Goal: Transaction & Acquisition: Purchase product/service

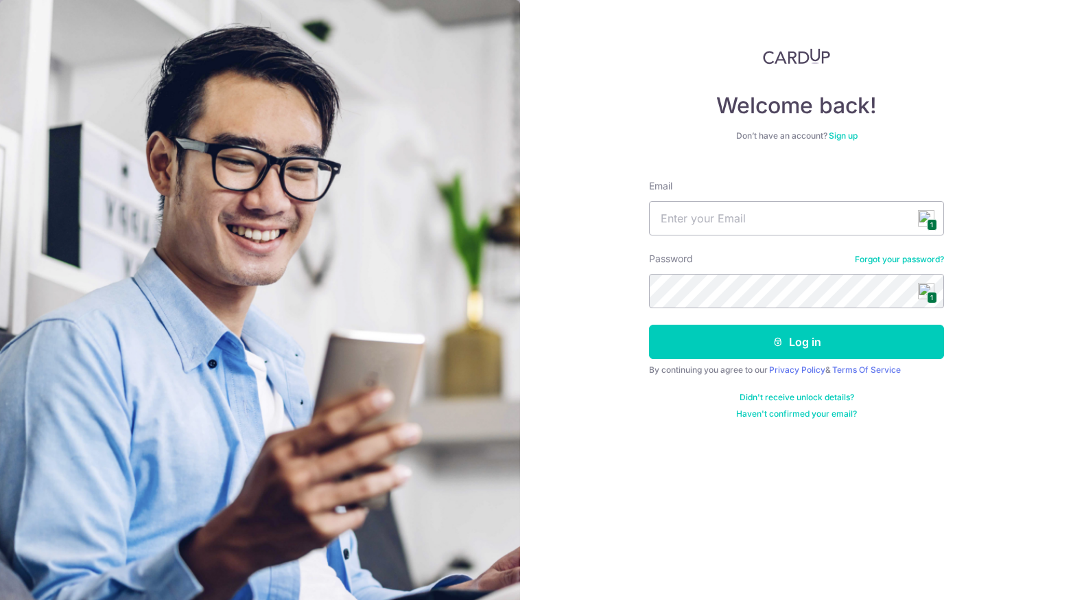
click at [932, 225] on span "1" at bounding box center [932, 225] width 10 height 12
type input "chongcasey@hotmail.com"
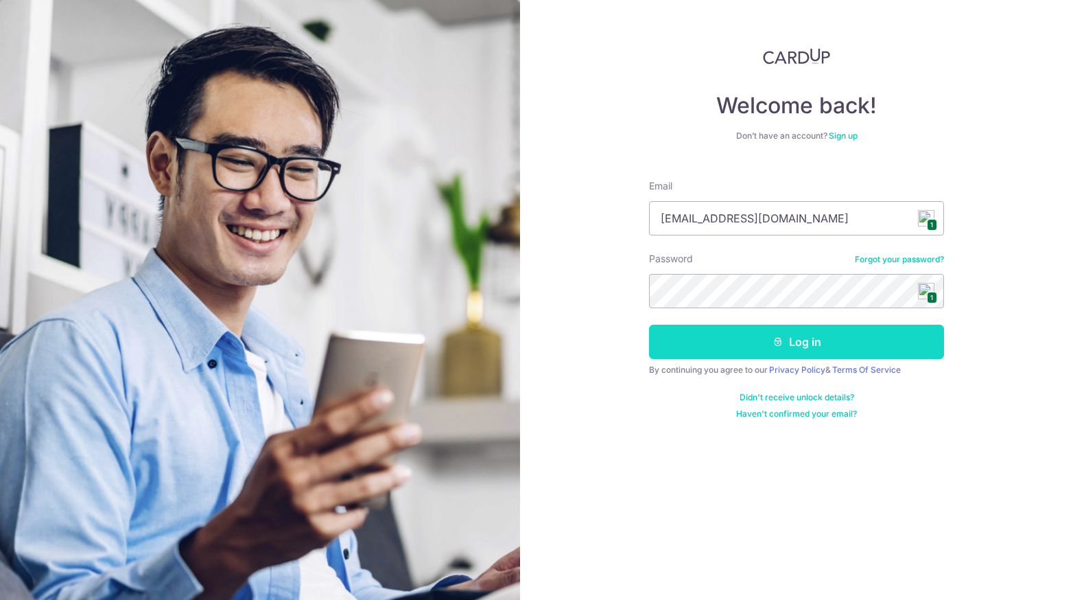
click at [786, 343] on button "Log in" at bounding box center [796, 342] width 295 height 34
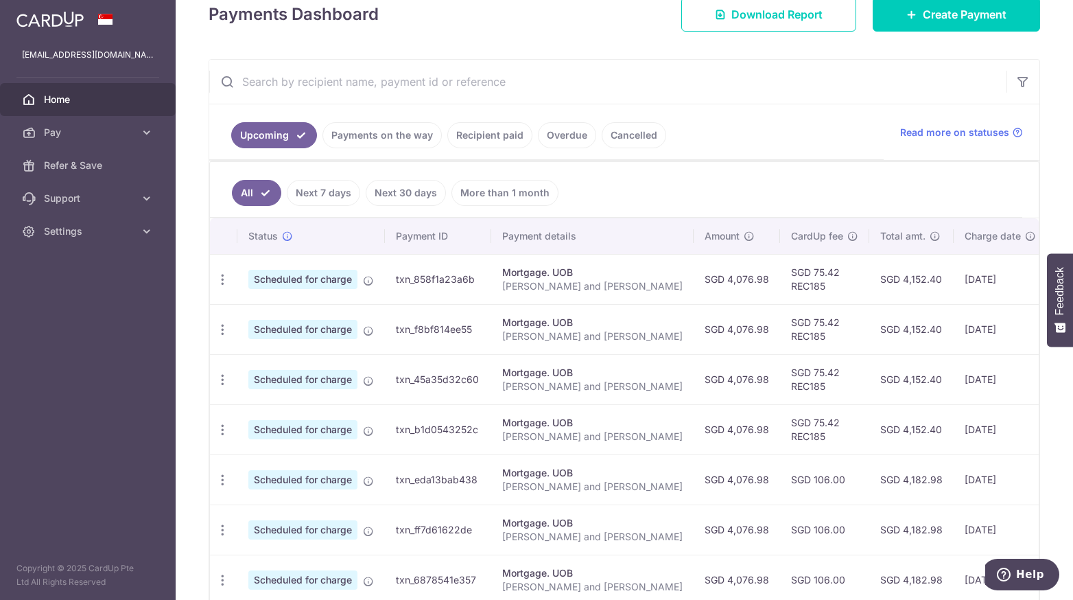
scroll to position [275, 0]
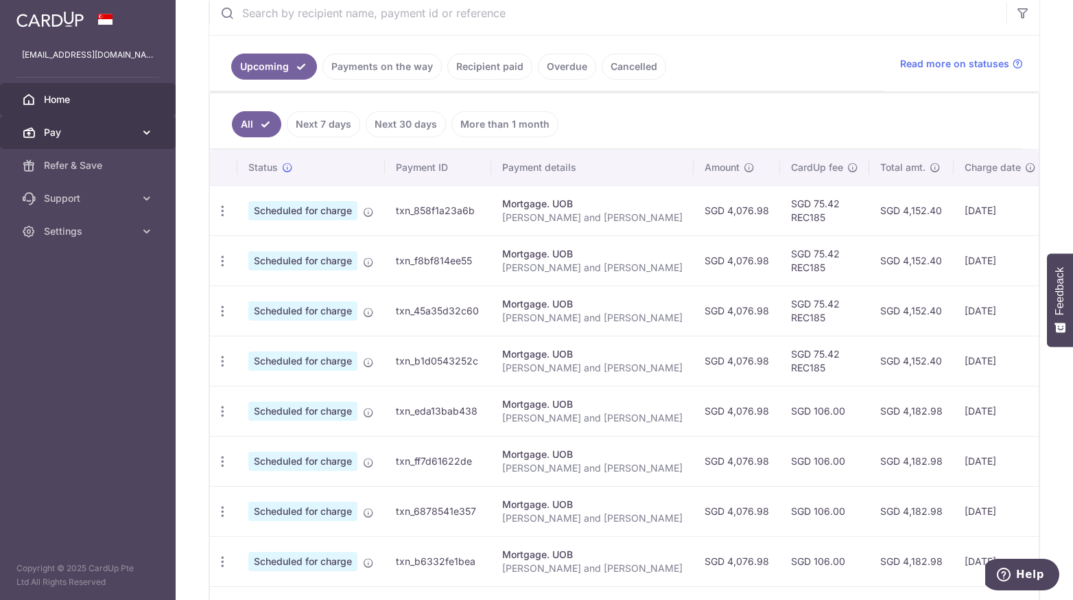
click at [145, 130] on icon at bounding box center [147, 133] width 14 height 14
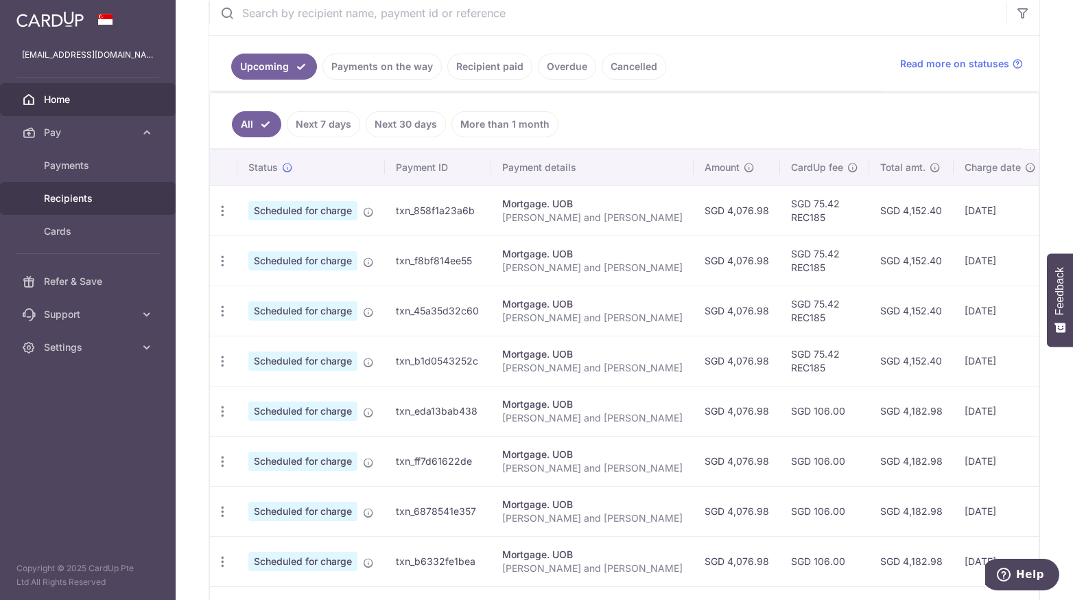
click at [72, 200] on span "Recipients" at bounding box center [89, 198] width 91 height 14
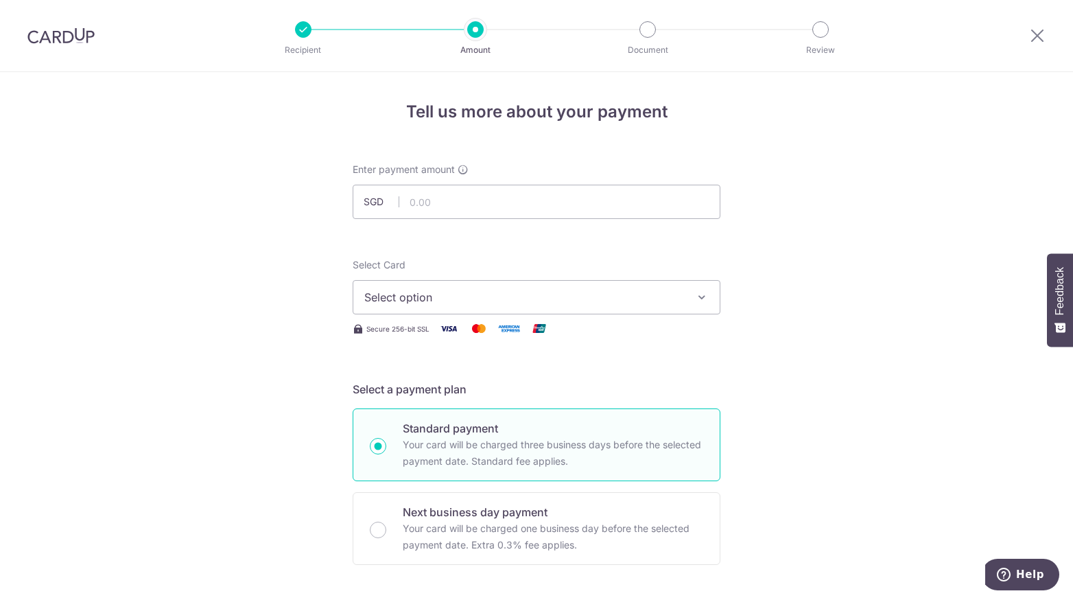
scroll to position [137, 0]
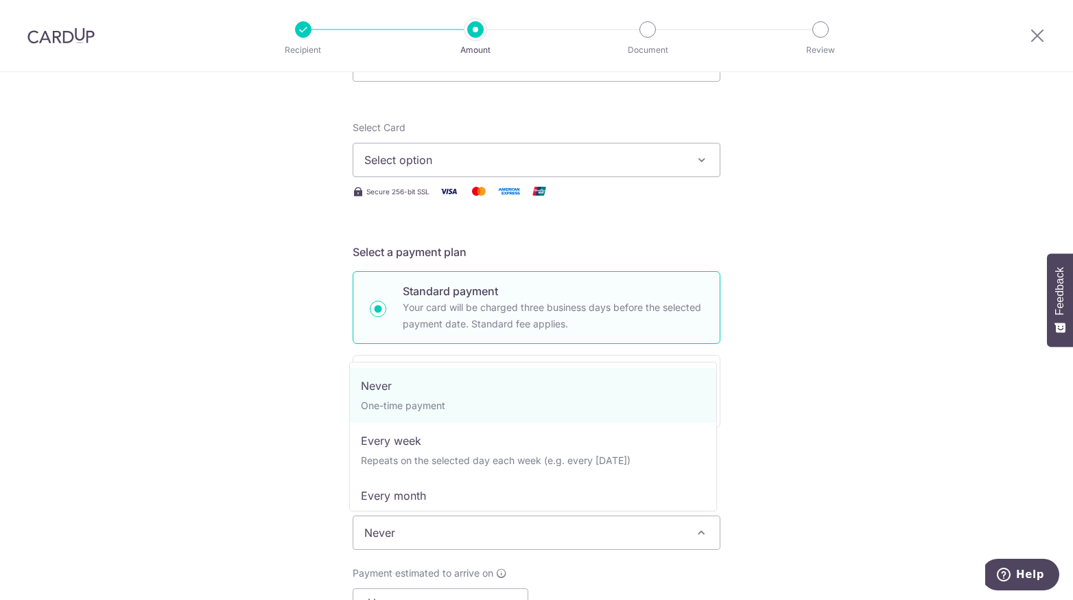
click at [685, 526] on span "Never" at bounding box center [536, 532] width 366 height 33
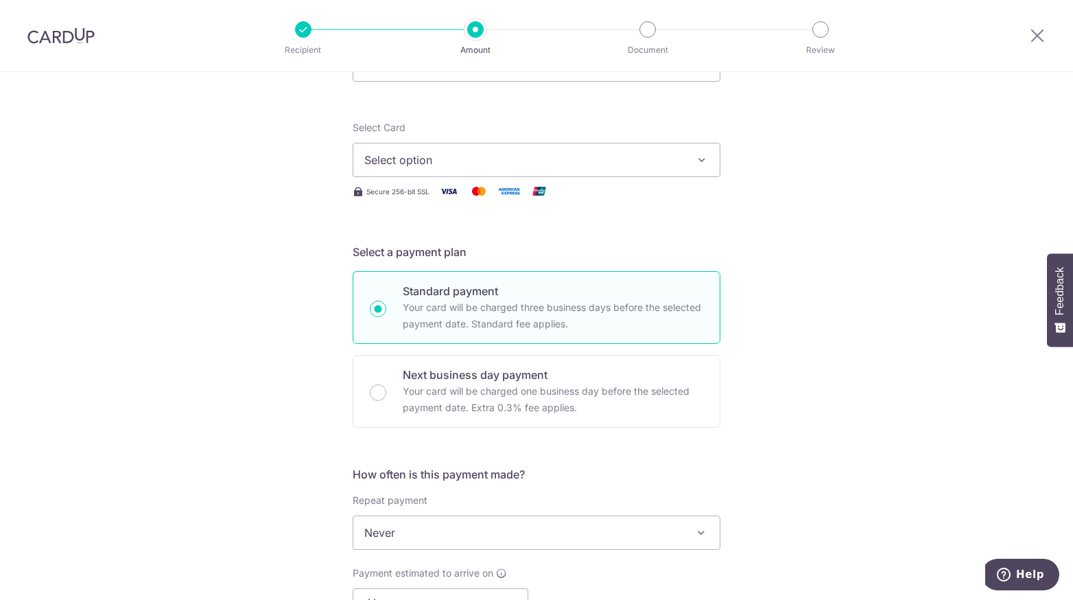
click at [802, 452] on div "Tell us more about your payment Enter payment amount SGD Select Card Select opt…" at bounding box center [536, 555] width 1073 height 1241
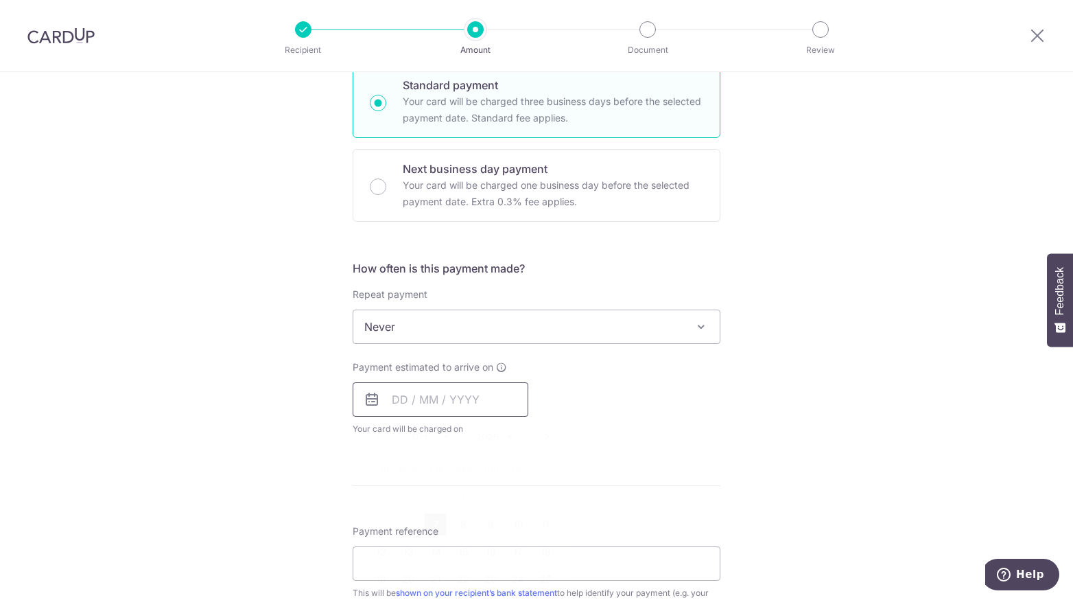
click at [425, 408] on input "text" at bounding box center [441, 399] width 176 height 34
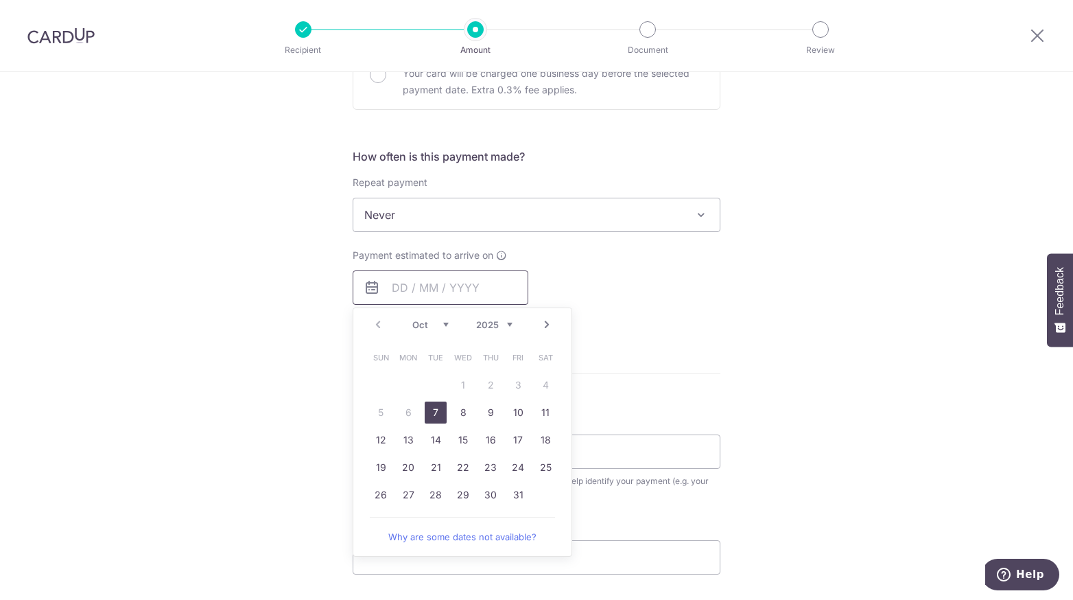
scroll to position [480, 0]
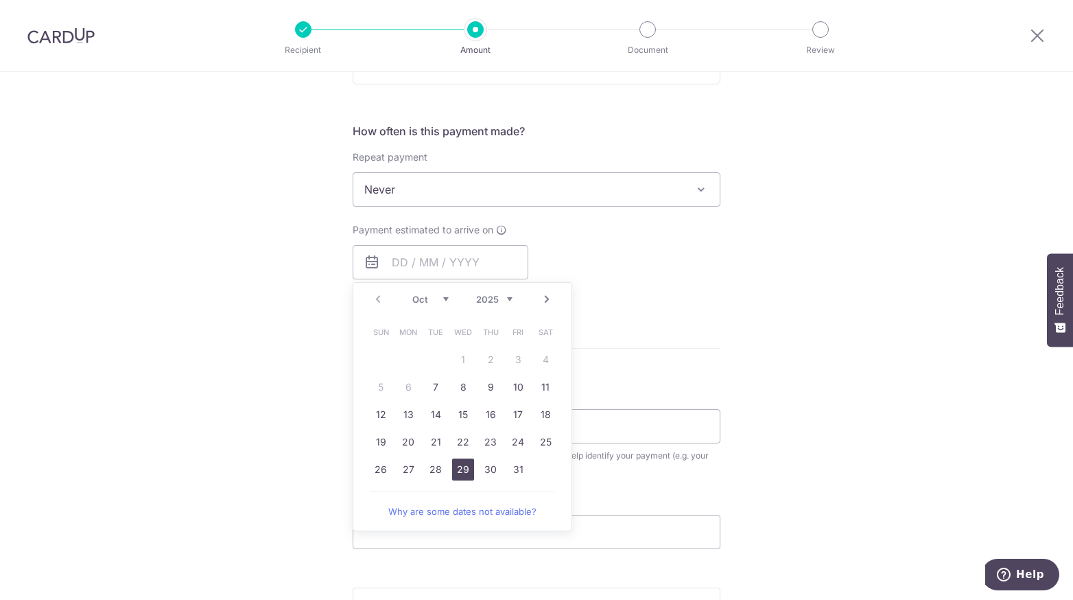
click at [454, 470] on link "29" at bounding box center [463, 469] width 22 height 22
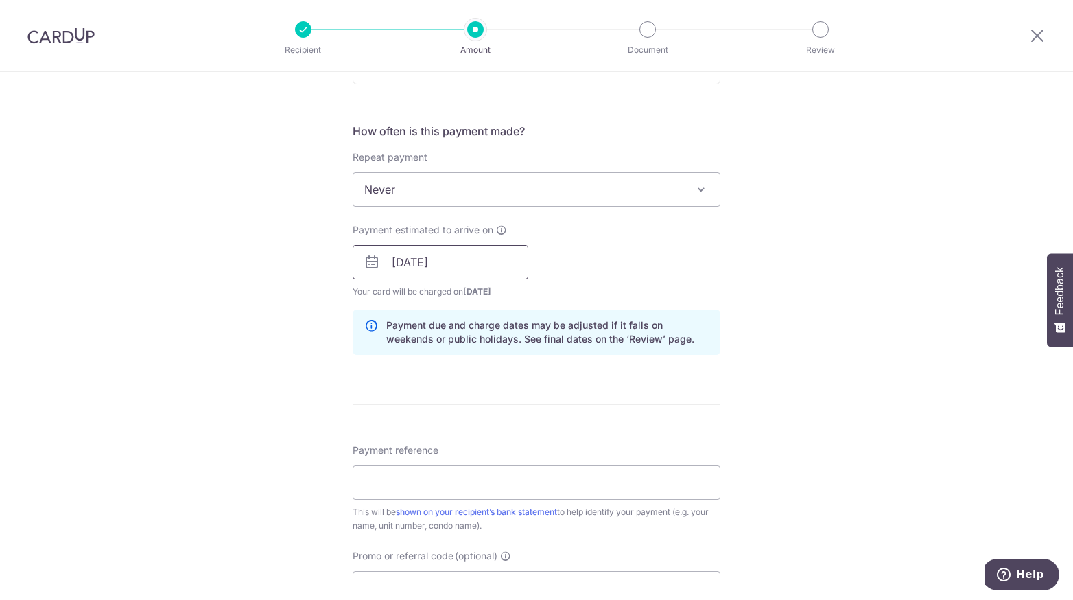
click at [447, 255] on input "[DATE]" at bounding box center [441, 262] width 176 height 34
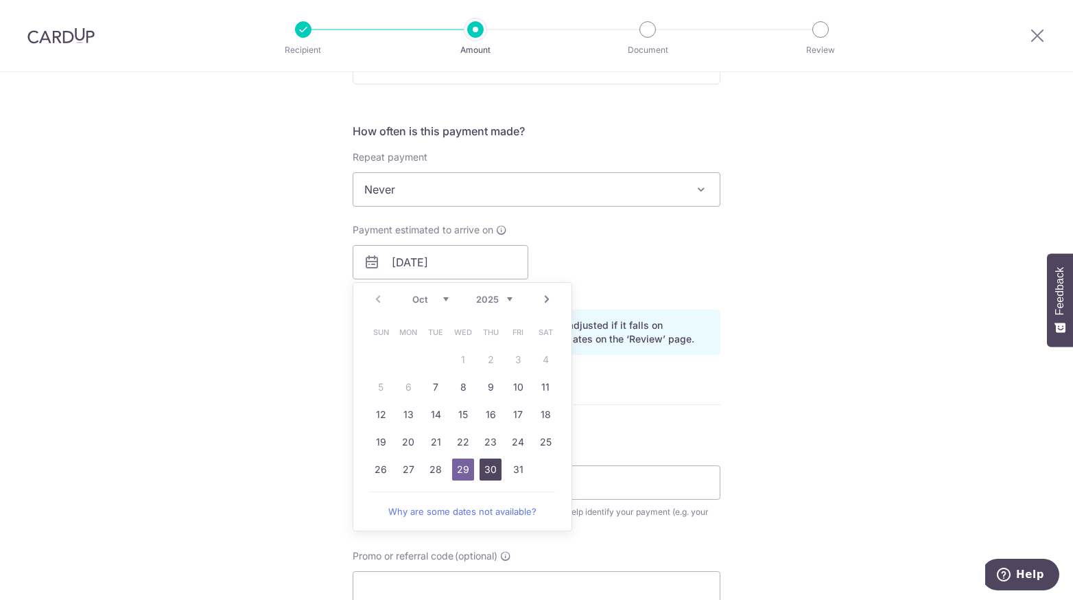
click at [489, 465] on link "30" at bounding box center [491, 469] width 22 height 22
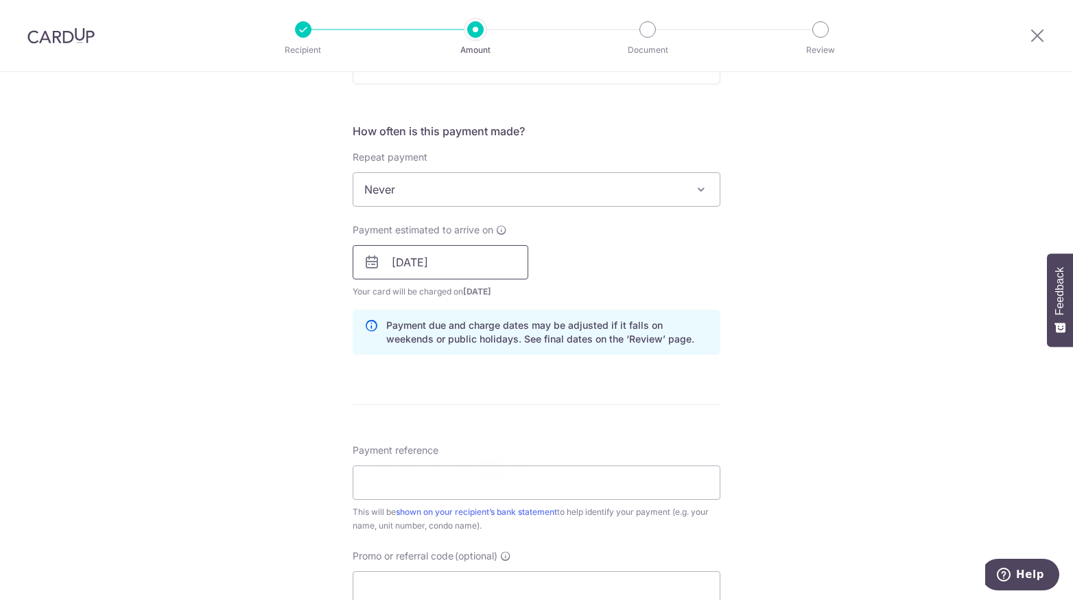
click at [446, 255] on input "30/10/2025" at bounding box center [441, 262] width 176 height 34
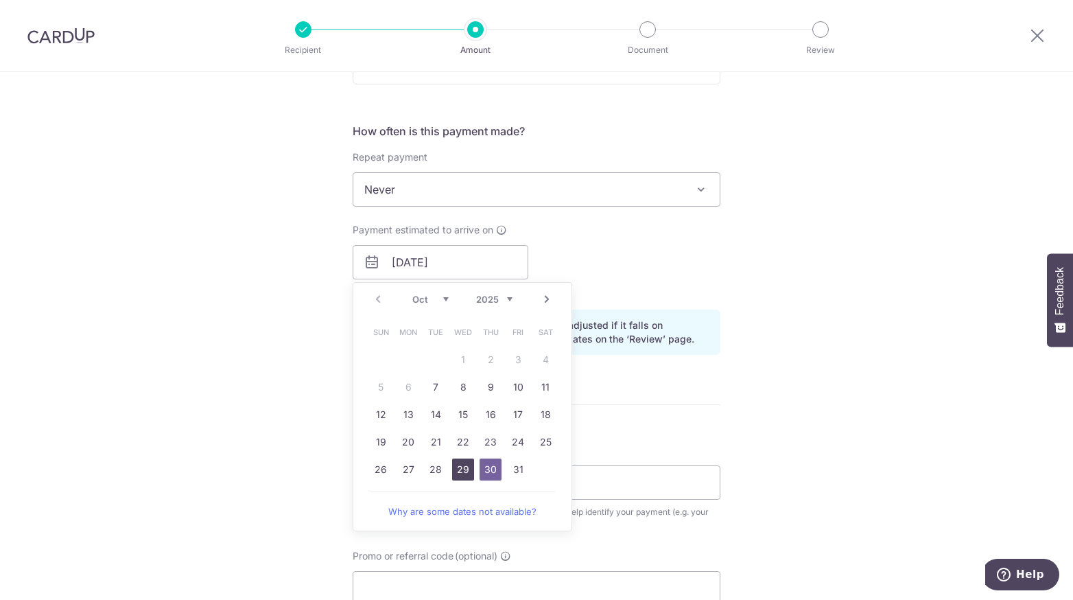
click at [462, 466] on link "29" at bounding box center [463, 469] width 22 height 22
type input "[DATE]"
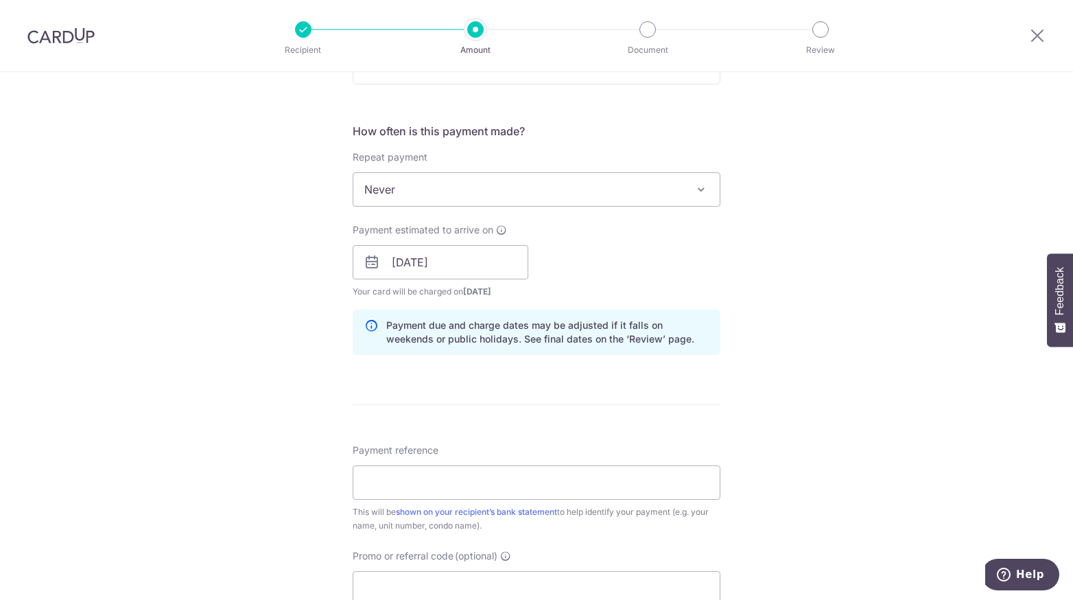
click at [761, 410] on div "Tell us more about your payment Enter payment amount SGD Select Card Select opt…" at bounding box center [536, 241] width 1073 height 1298
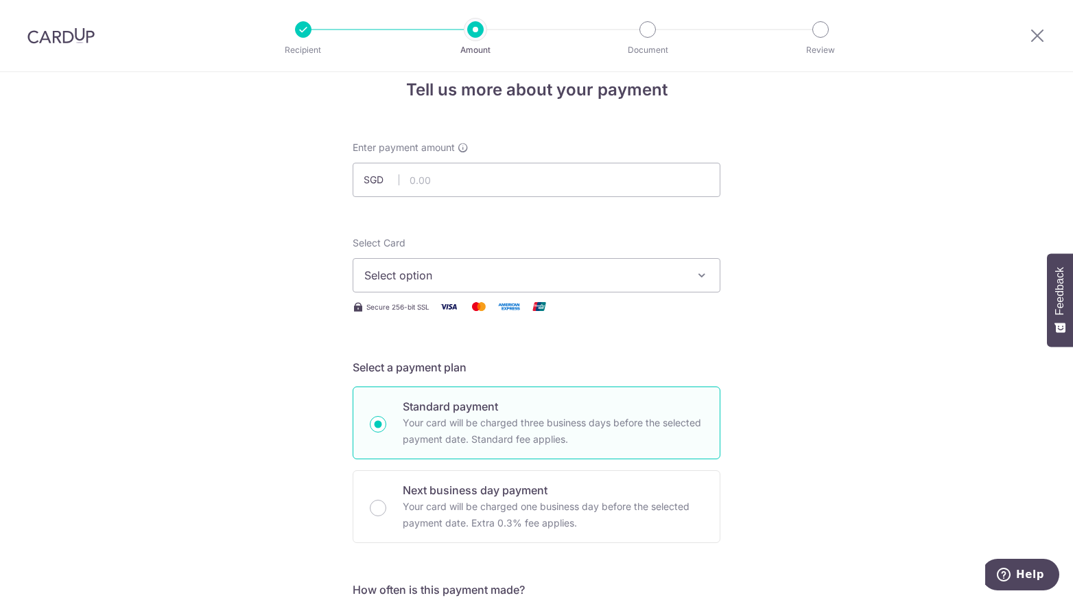
scroll to position [0, 0]
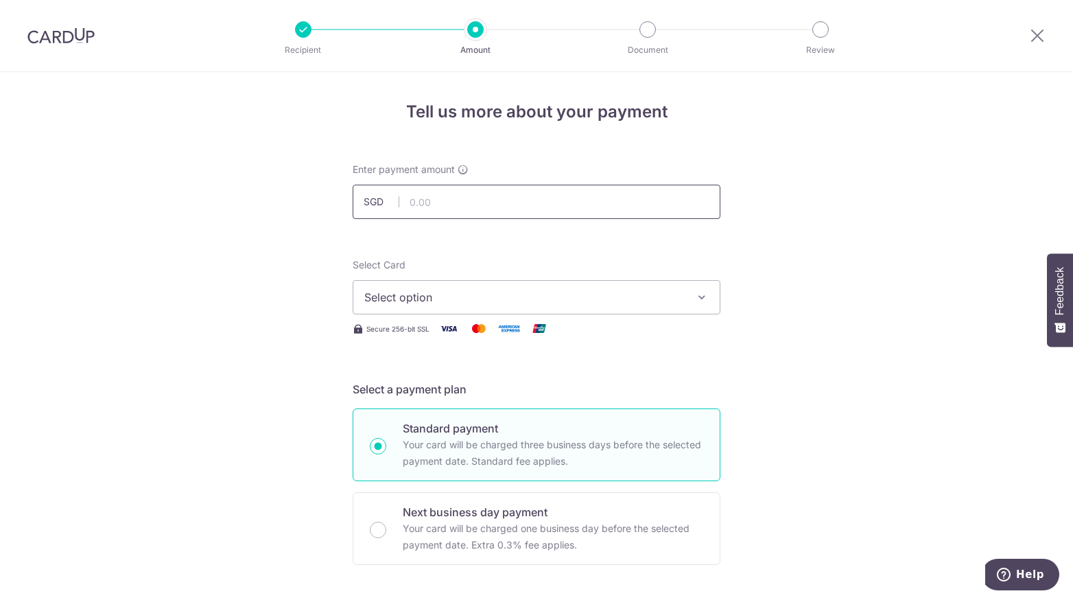
click at [431, 207] on input "text" at bounding box center [537, 202] width 368 height 34
paste input "7 9 1 . 3"
type input "791.30"
click at [700, 305] on button "Select option" at bounding box center [537, 297] width 368 height 34
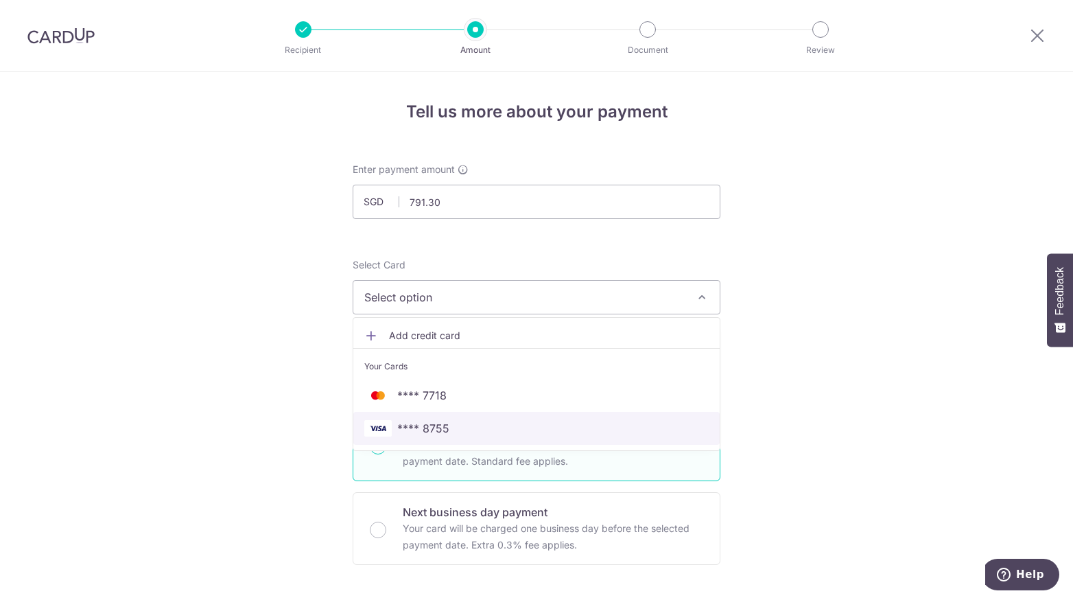
click at [431, 431] on span "**** 8755" at bounding box center [423, 428] width 52 height 16
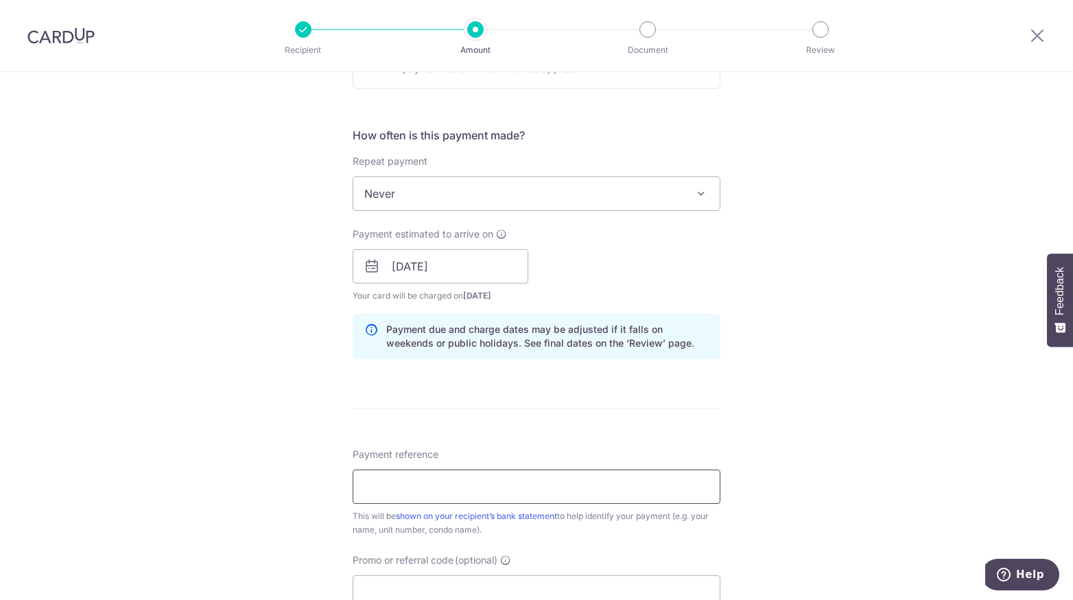
scroll to position [480, 0]
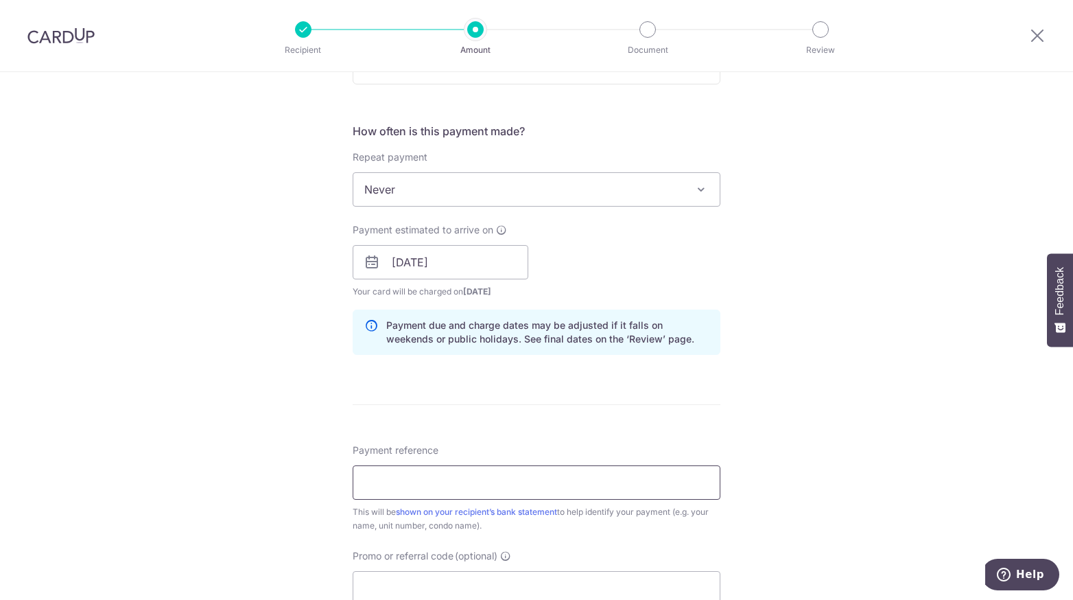
click at [416, 478] on input "Payment reference" at bounding box center [537, 482] width 368 height 34
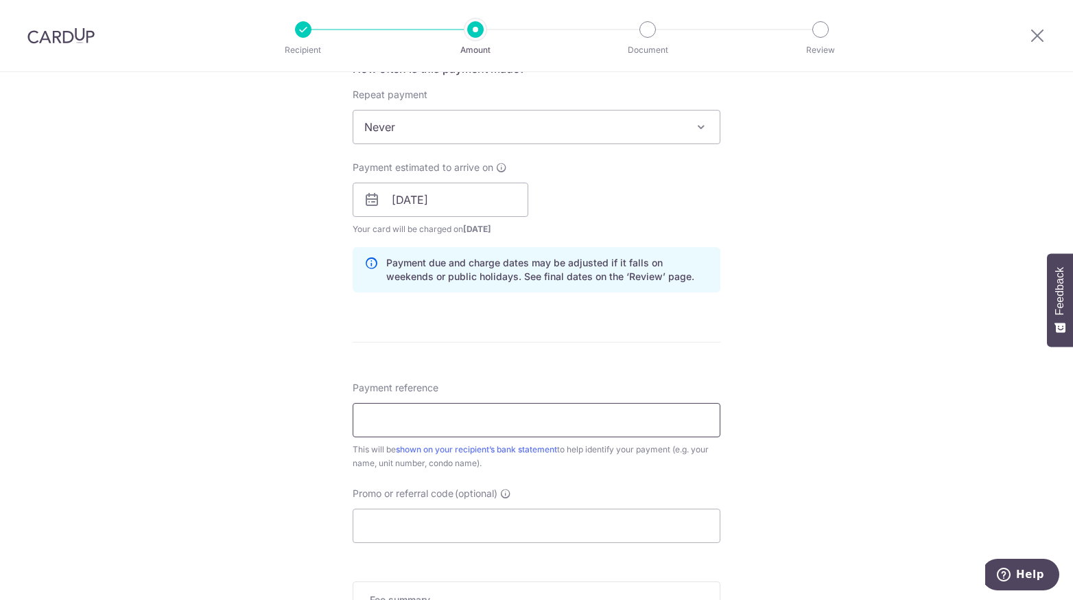
scroll to position [618, 0]
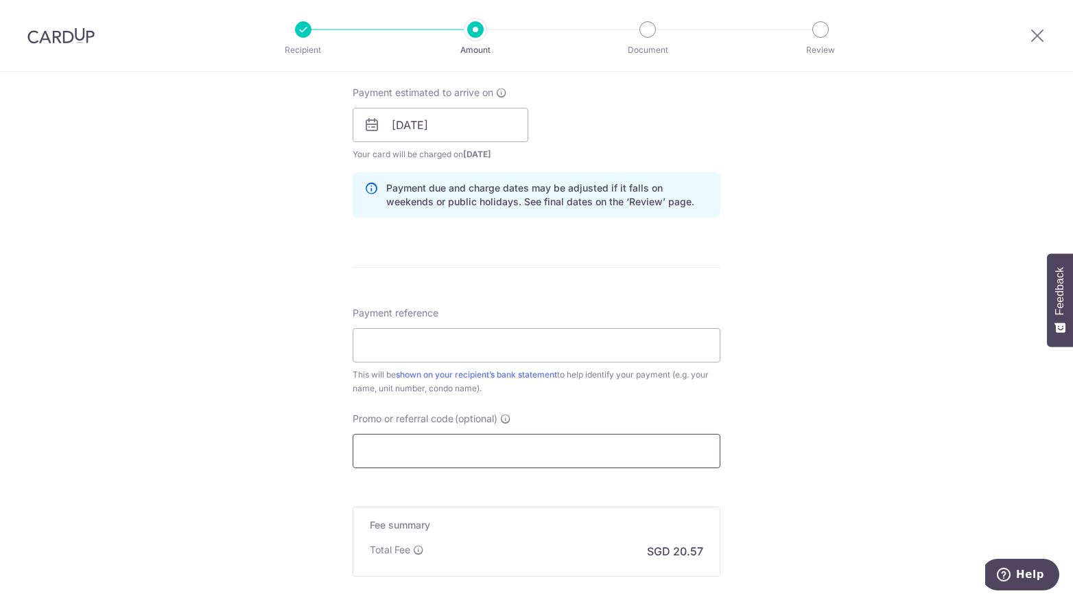
click at [415, 454] on input "Promo or referral code (optional)" at bounding box center [537, 451] width 368 height 34
paste input "OCBC90NV"
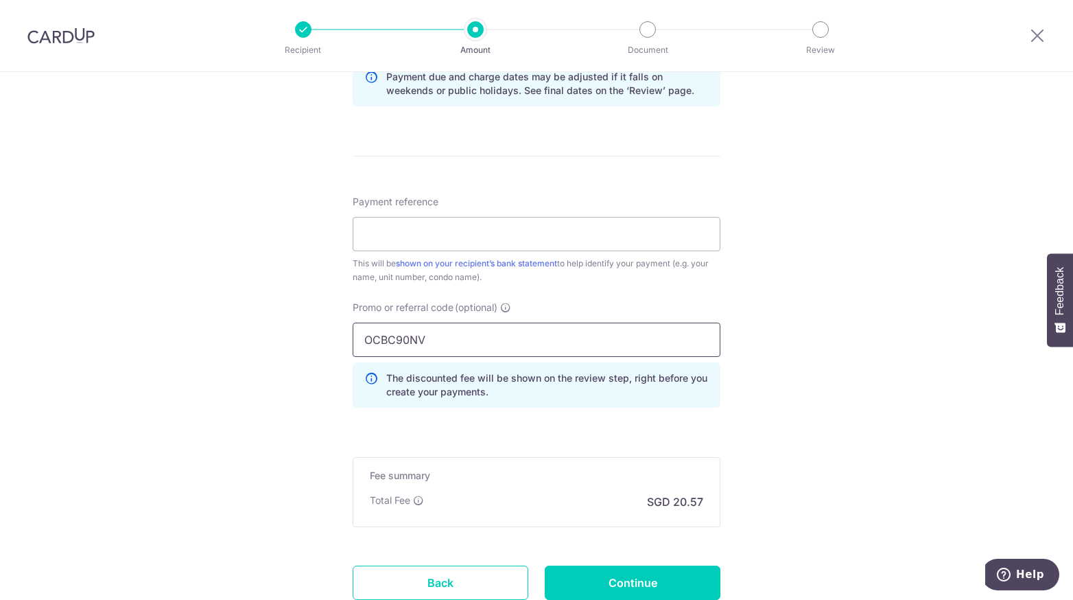
scroll to position [755, 0]
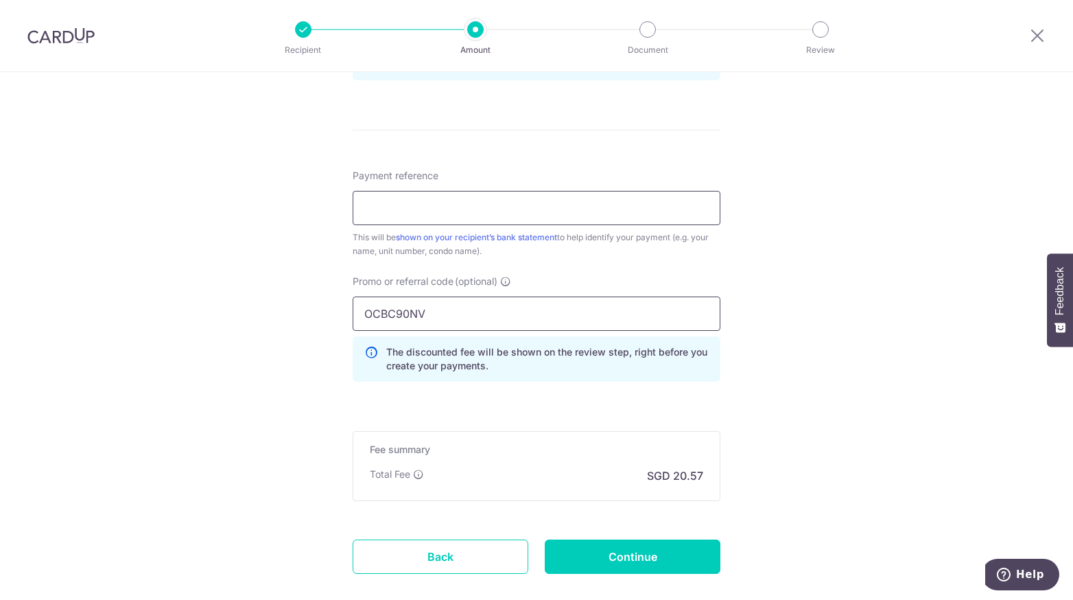
type input "OCBC90NV"
click at [410, 217] on input "Payment reference" at bounding box center [537, 208] width 368 height 34
type input "ARTRA Unit 15_07"
click at [673, 548] on input "Continue" at bounding box center [633, 556] width 176 height 34
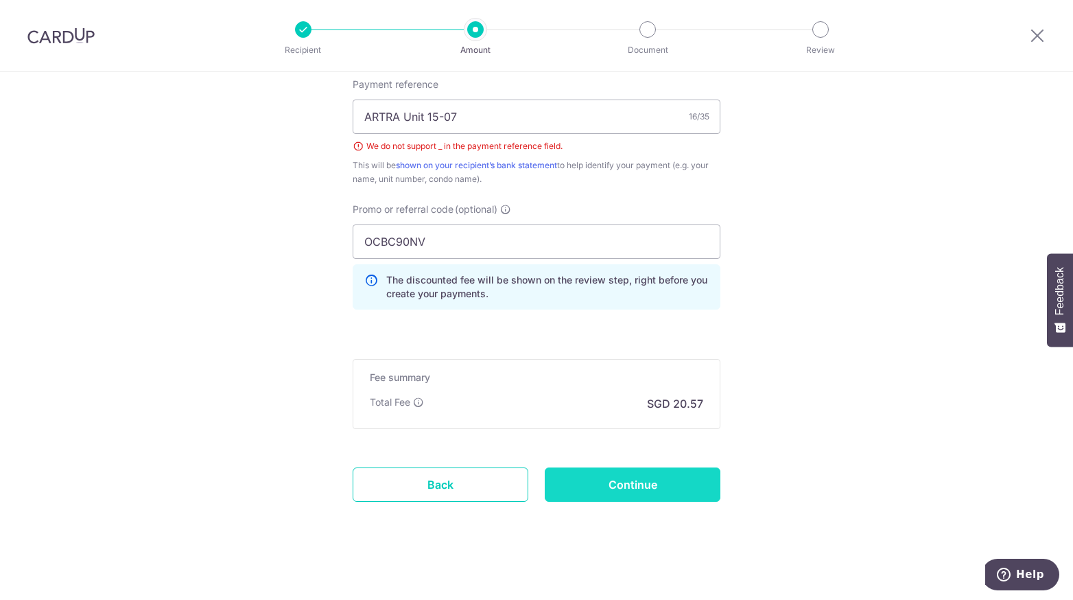
type input "ARTRA Unit 15-07"
click at [627, 490] on input "Continue" at bounding box center [633, 484] width 176 height 34
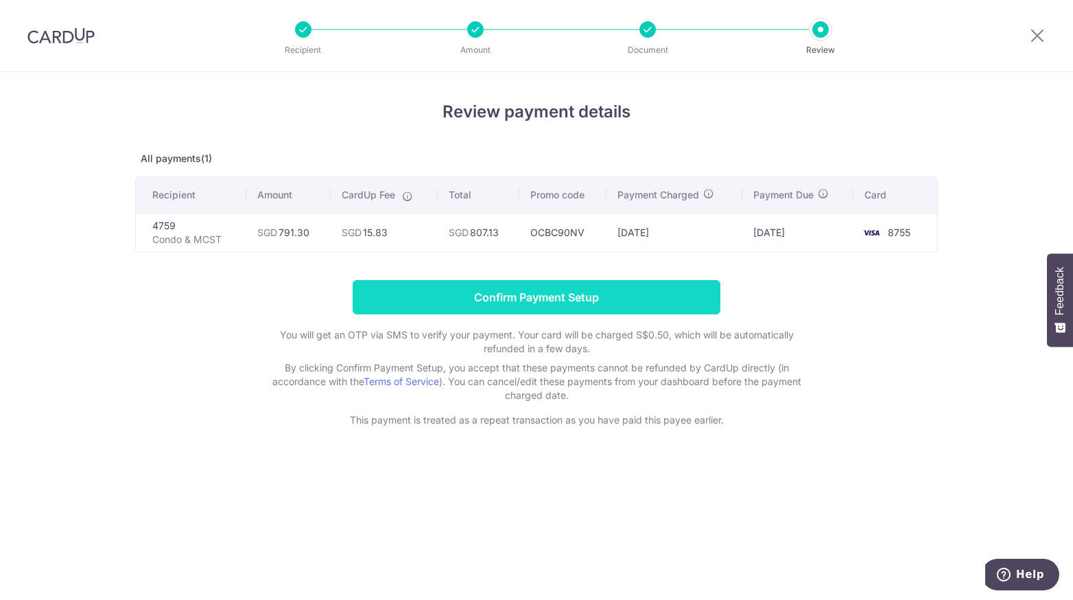
click at [494, 300] on input "Confirm Payment Setup" at bounding box center [537, 297] width 368 height 34
